Goal: Information Seeking & Learning: Learn about a topic

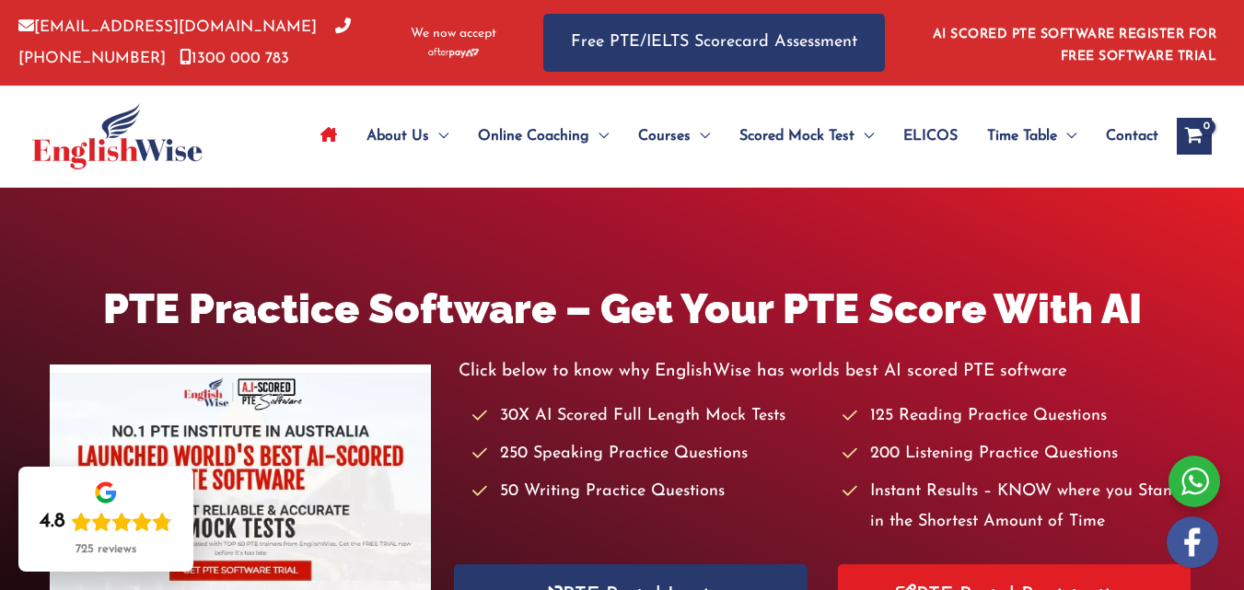
click at [1243, 87] on div "About Us Menu Toggle Our Story Testimonials Online Coaching Menu Toggle Online …" at bounding box center [622, 136] width 1244 height 101
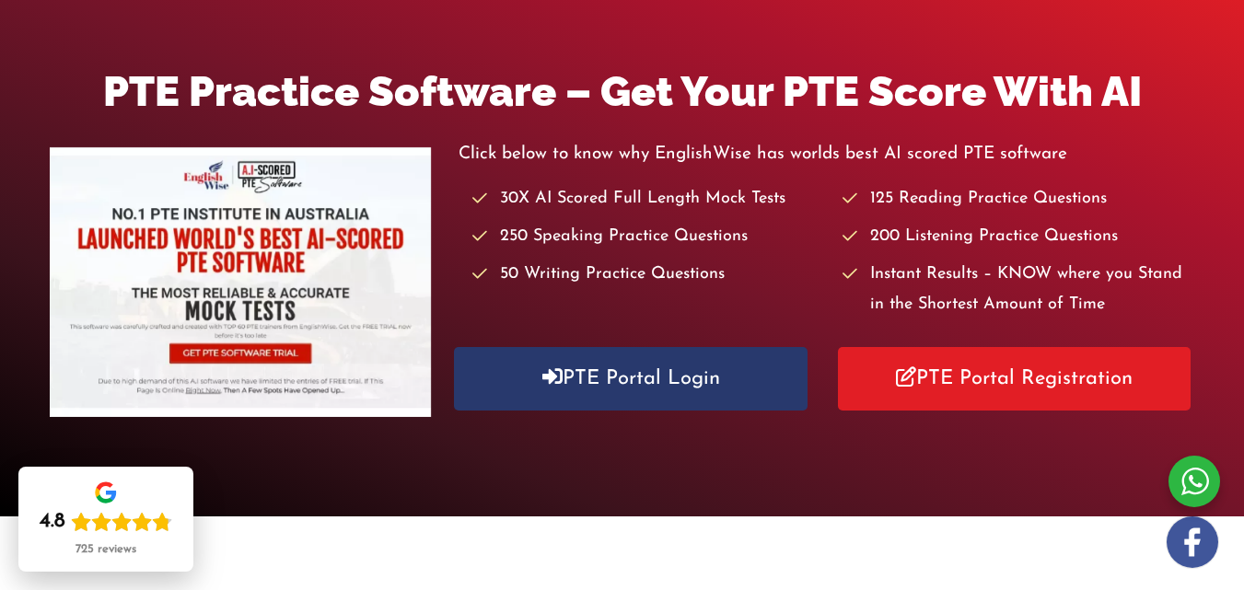
scroll to position [229, 0]
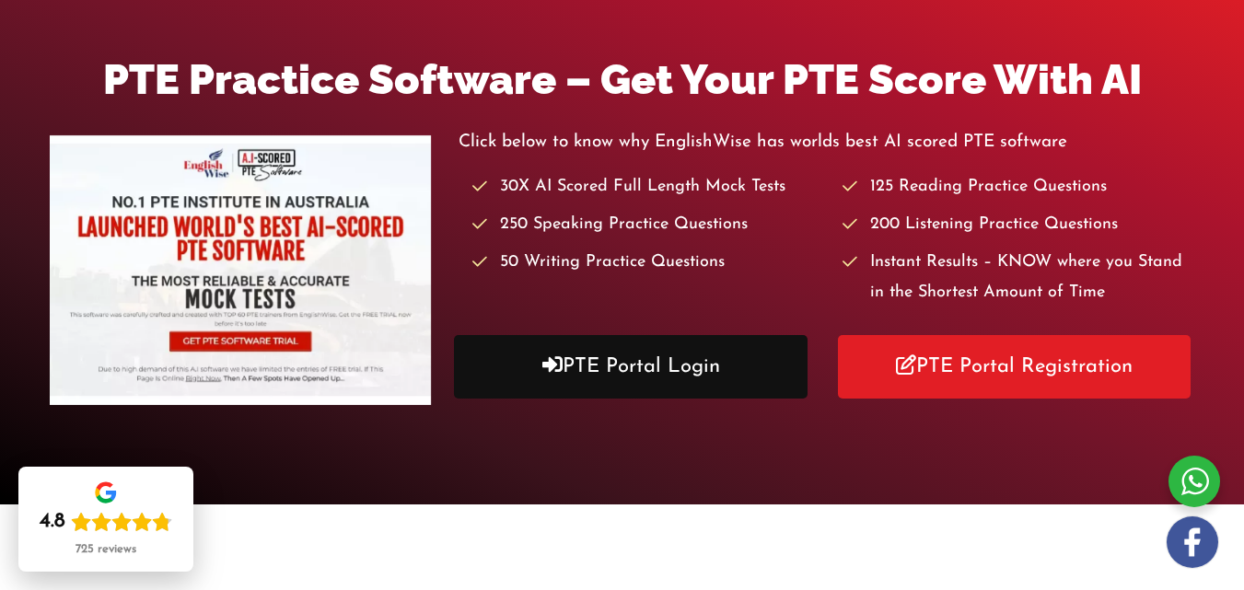
click at [638, 365] on link "PTE Portal Login" at bounding box center [630, 367] width 353 height 64
click at [454, 335] on link "PTE Portal Login" at bounding box center [630, 367] width 353 height 64
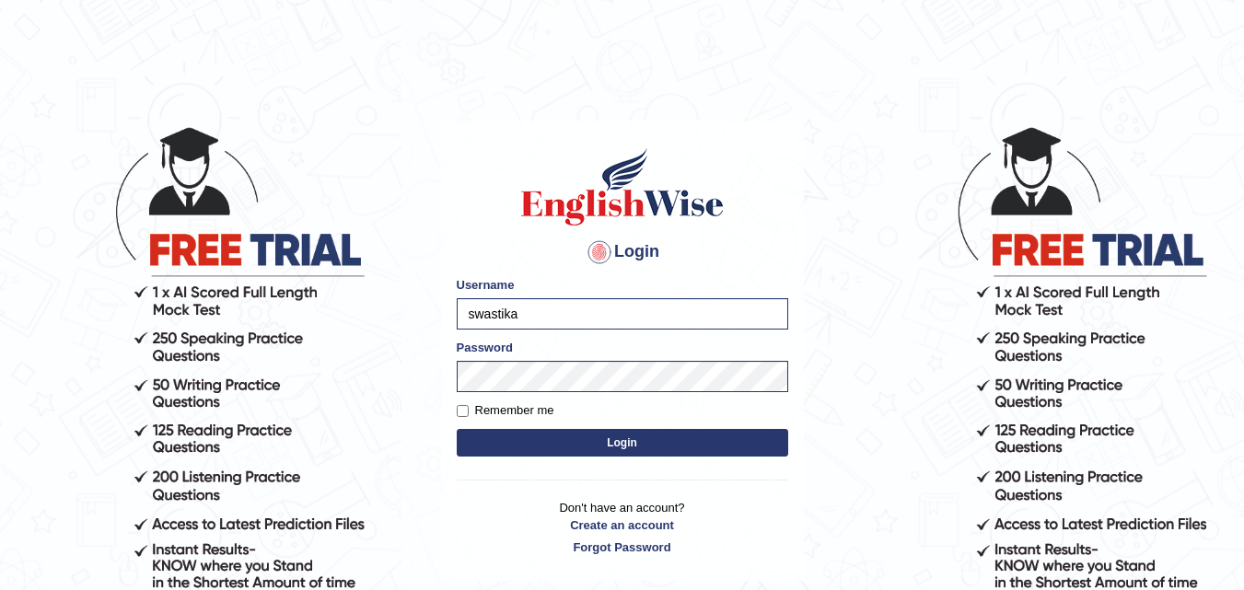
type input "swastika"
click at [529, 433] on button "Login" at bounding box center [623, 443] width 332 height 28
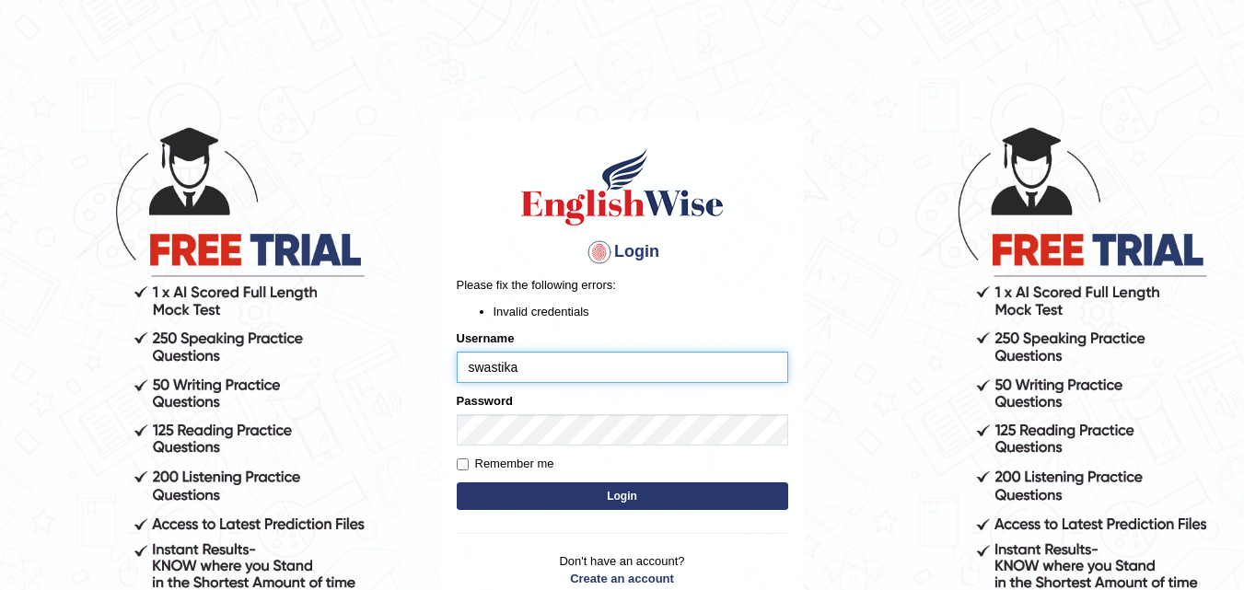
click at [524, 364] on input "swastika" at bounding box center [623, 367] width 332 height 31
type input "[PERSON_NAME]"
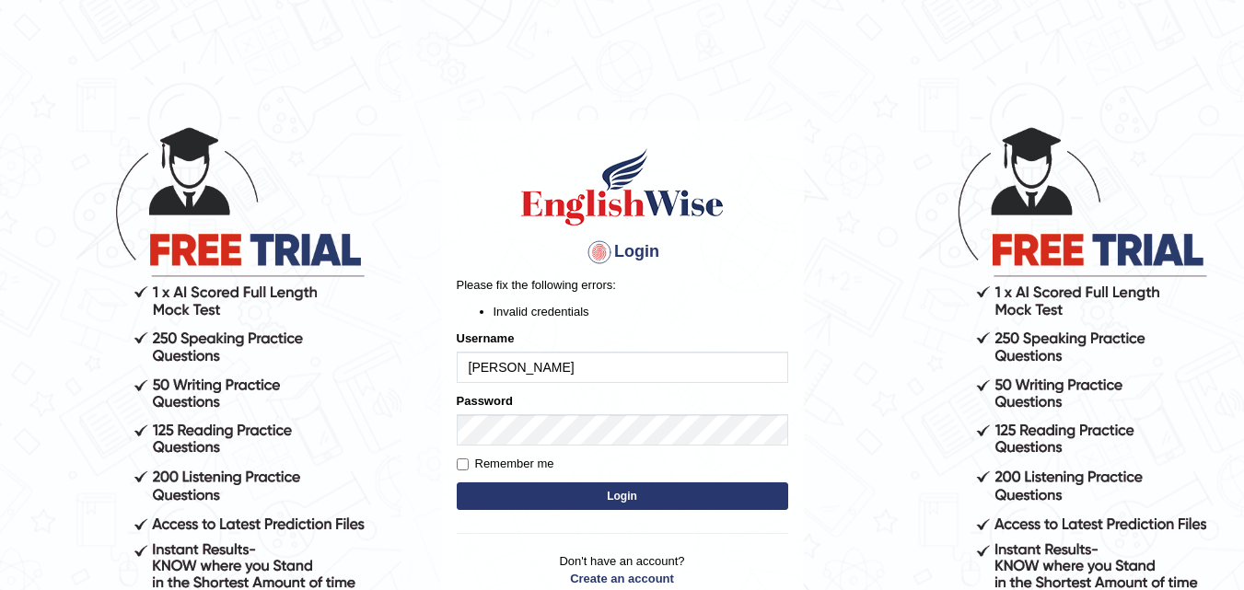
click at [498, 496] on button "Login" at bounding box center [623, 497] width 332 height 28
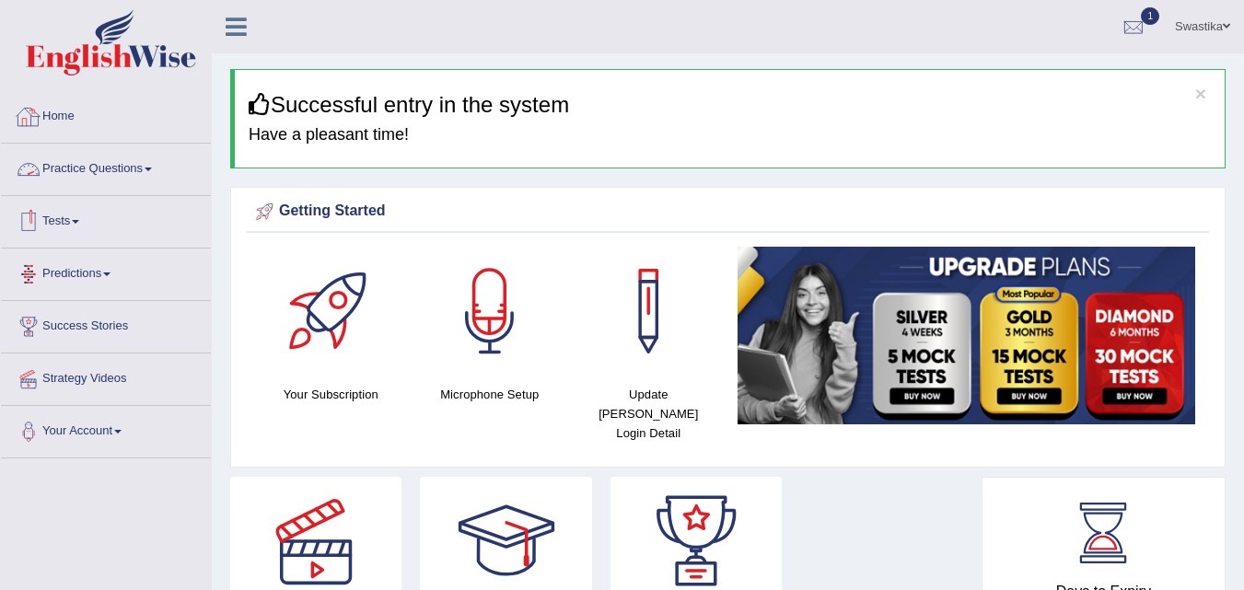
click at [95, 166] on link "Practice Questions" at bounding box center [106, 167] width 210 height 46
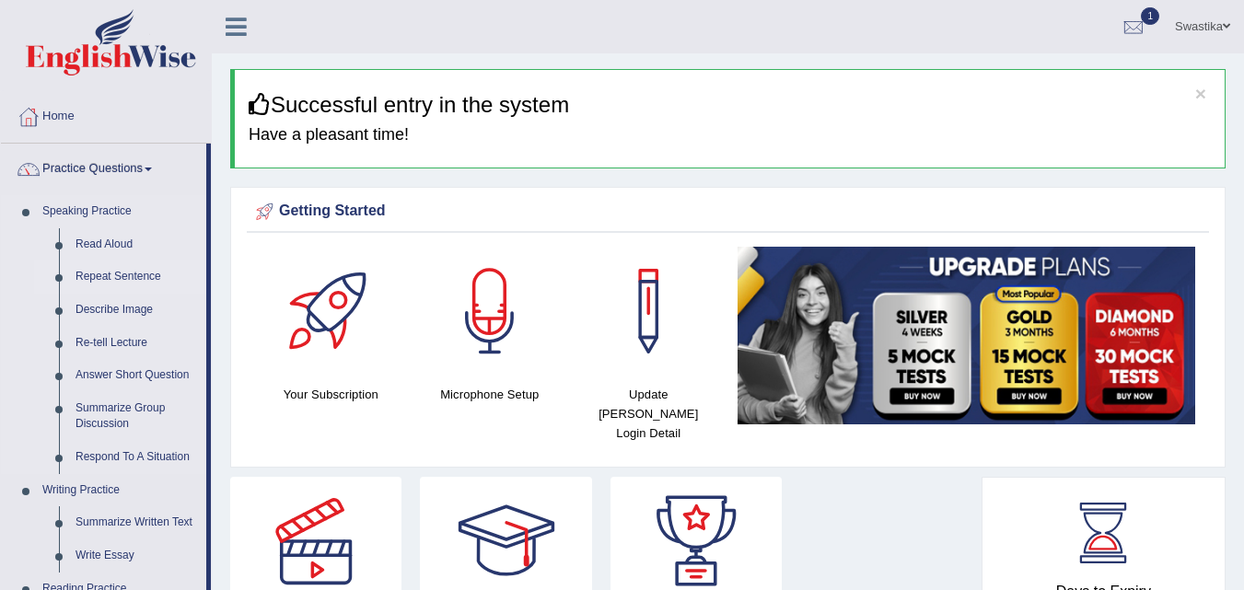
click at [98, 276] on link "Repeat Sentence" at bounding box center [136, 277] width 139 height 33
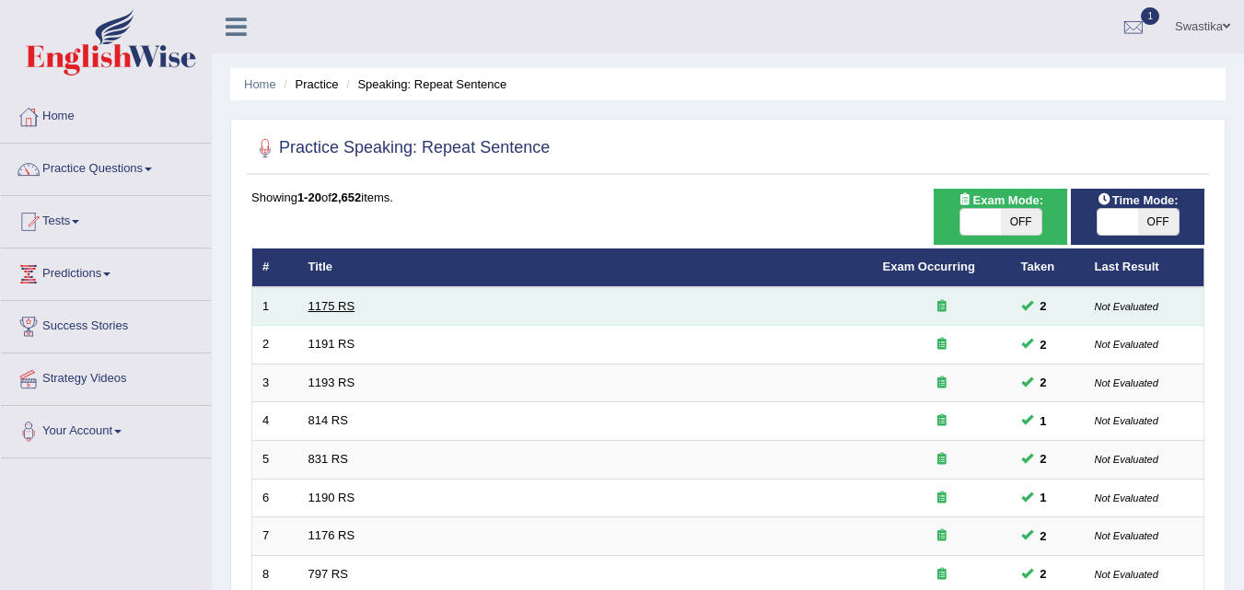
click at [344, 302] on link "1175 RS" at bounding box center [332, 306] width 47 height 14
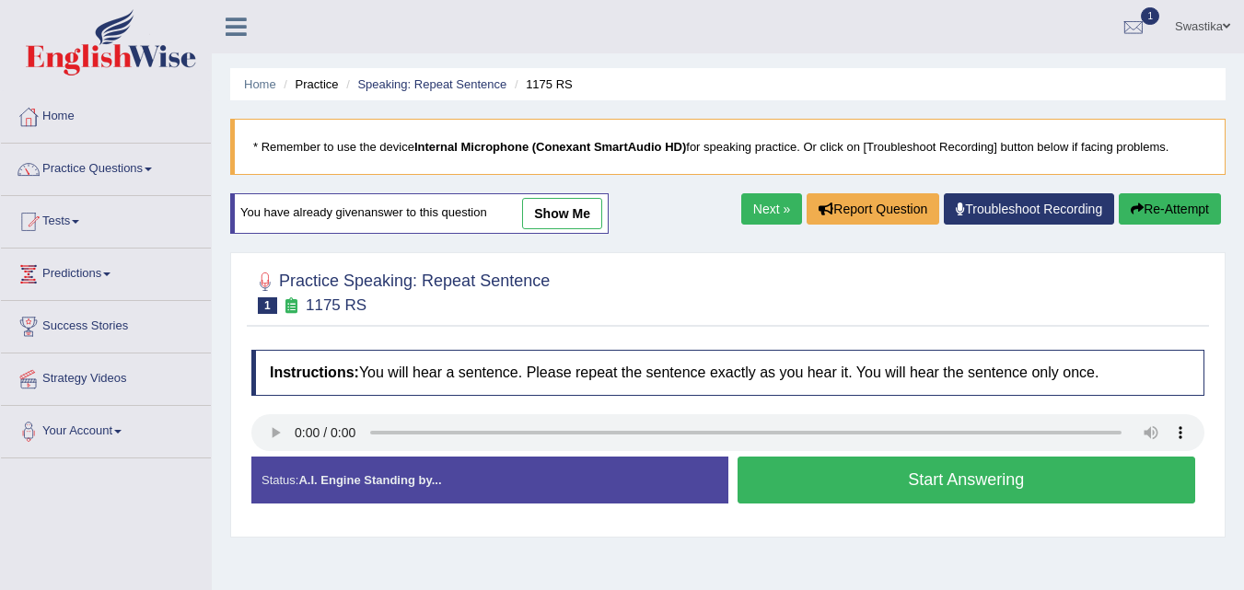
click at [967, 489] on button "Start Answering" at bounding box center [967, 480] width 459 height 47
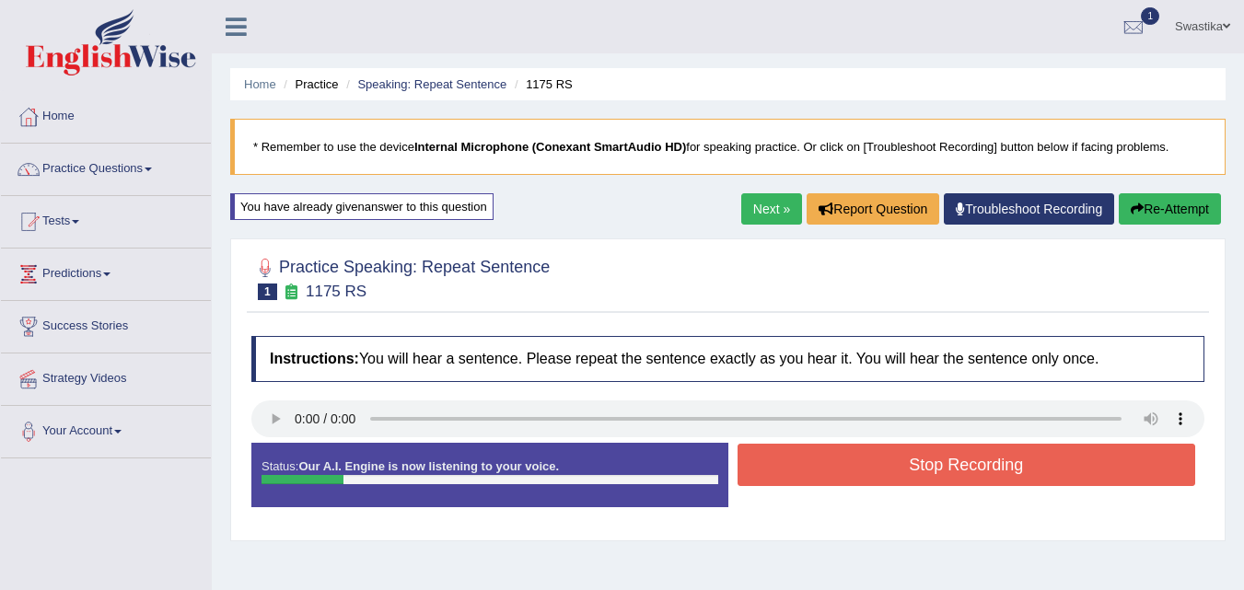
click at [965, 478] on button "Stop Recording" at bounding box center [967, 465] width 459 height 42
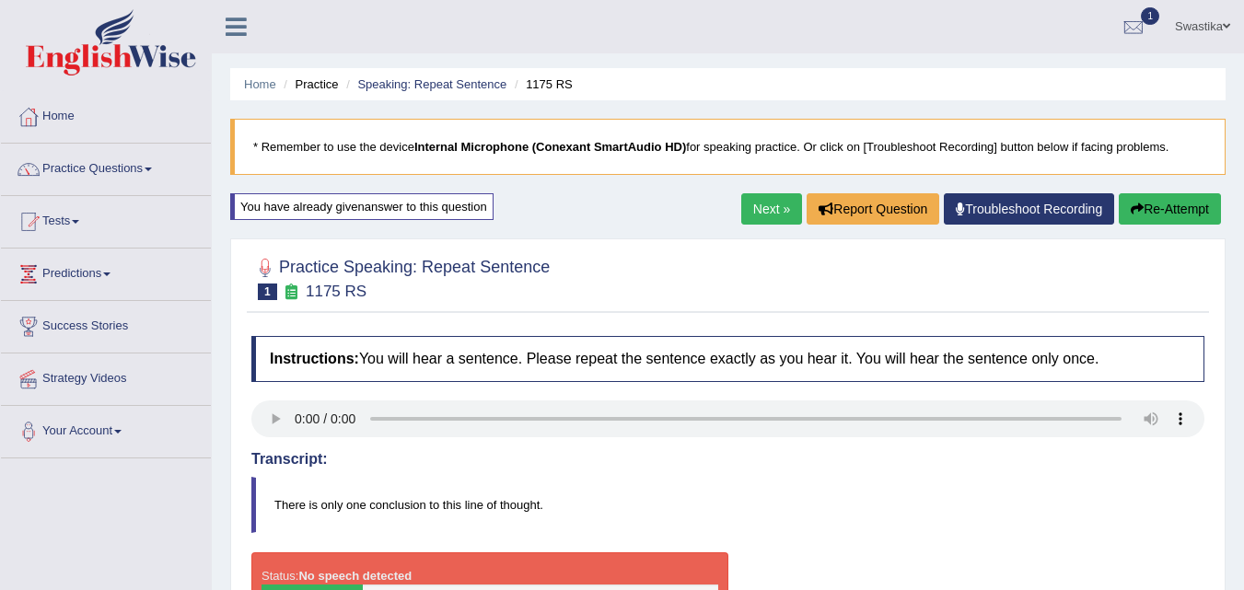
click at [1147, 204] on button "Re-Attempt" at bounding box center [1170, 208] width 102 height 31
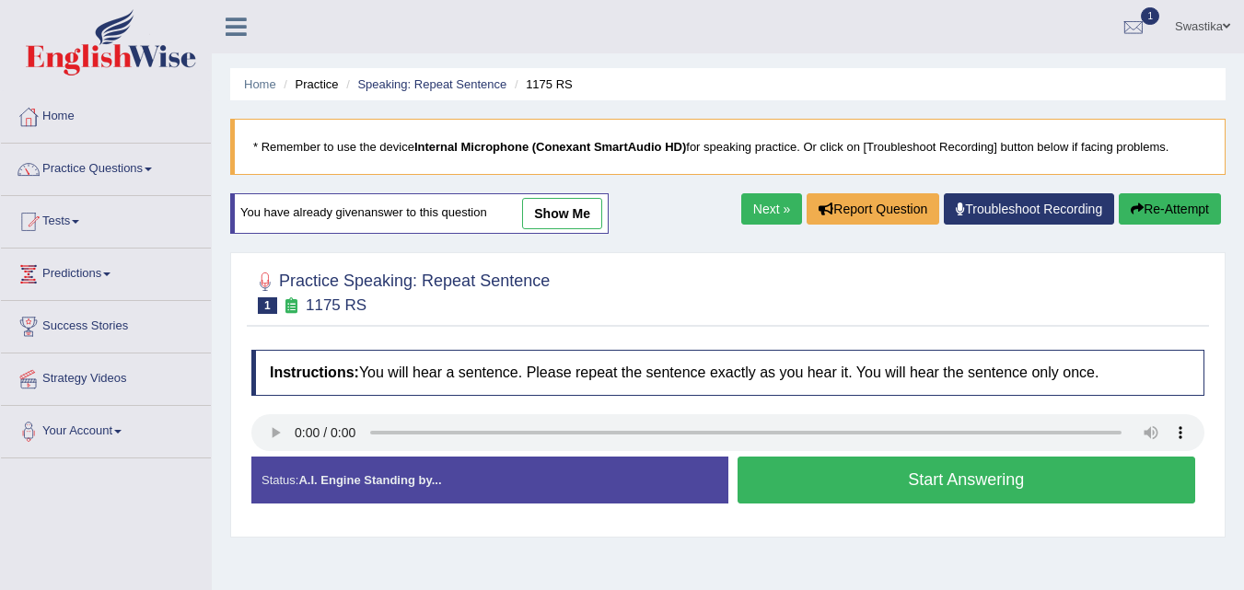
click at [846, 481] on button "Start Answering" at bounding box center [967, 480] width 459 height 47
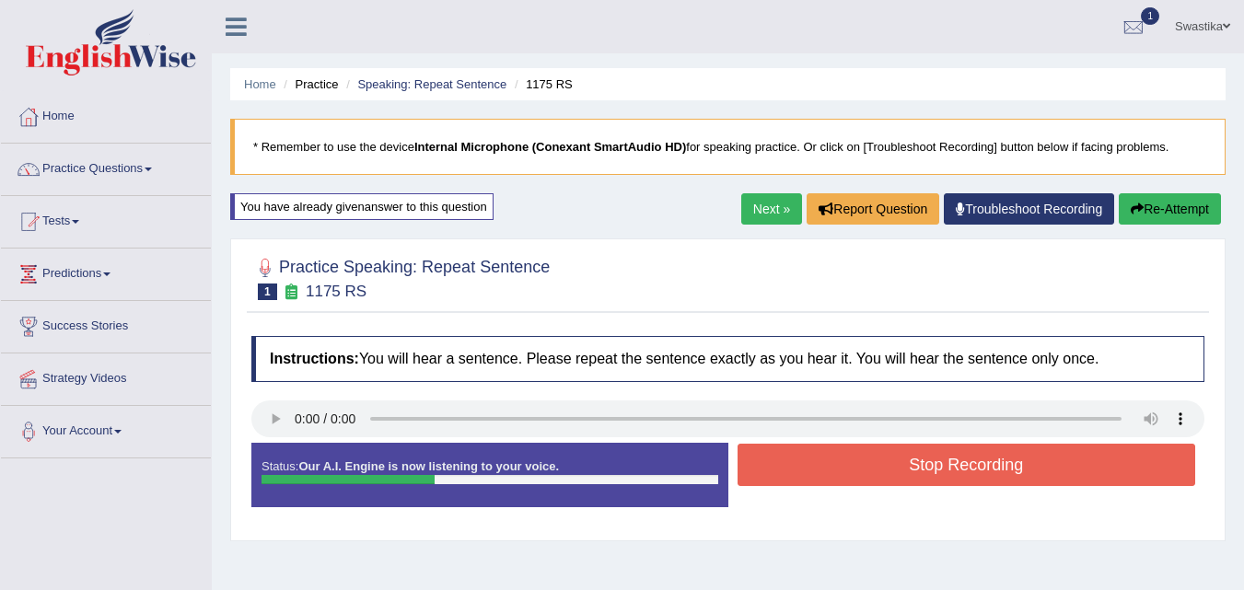
click at [1013, 470] on button "Stop Recording" at bounding box center [967, 465] width 459 height 42
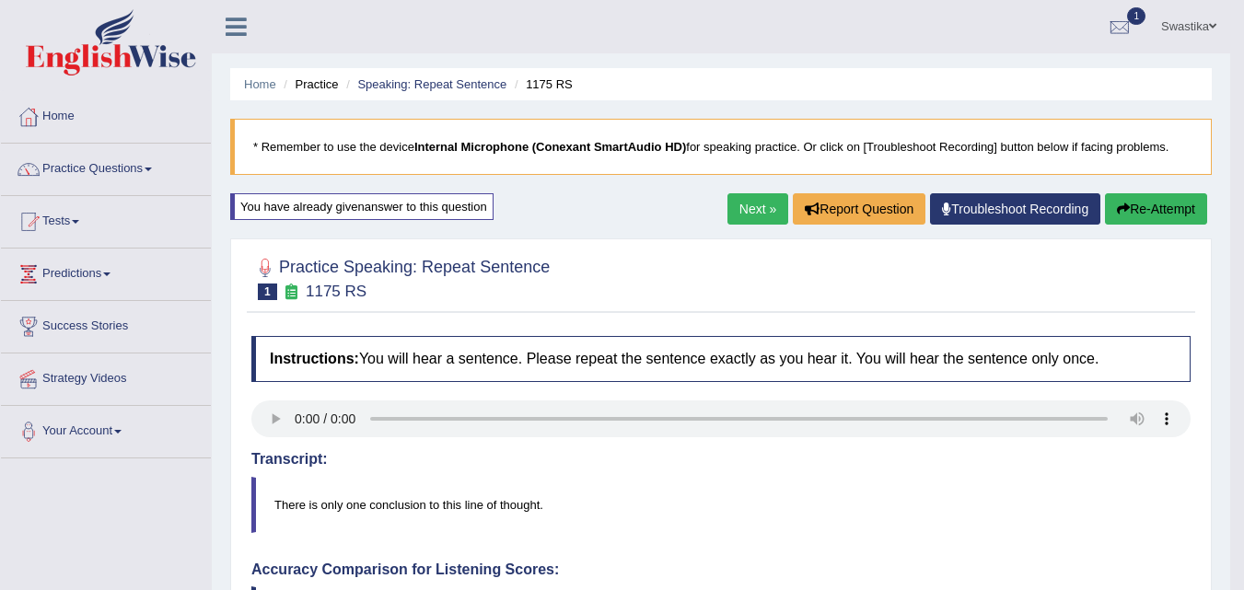
scroll to position [516, 0]
